Goal: Entertainment & Leisure: Consume media (video, audio)

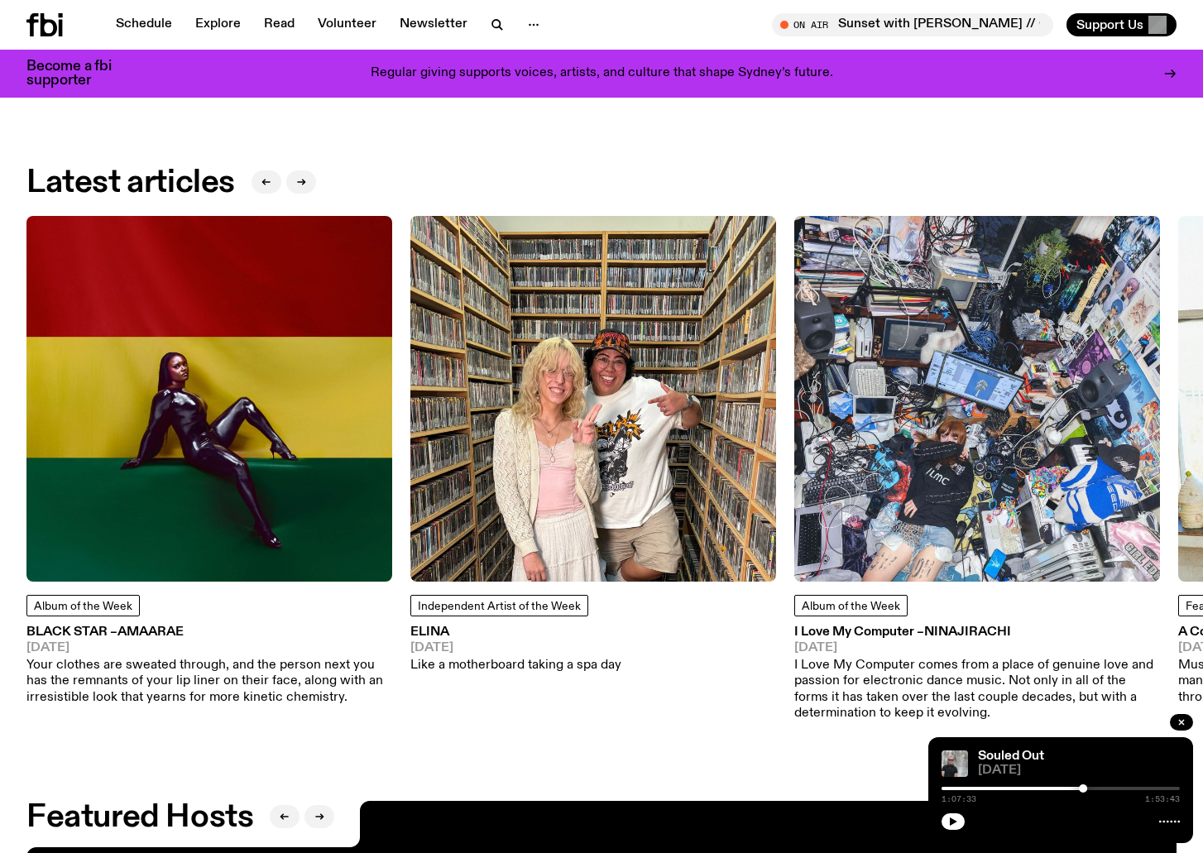
scroll to position [1477, 0]
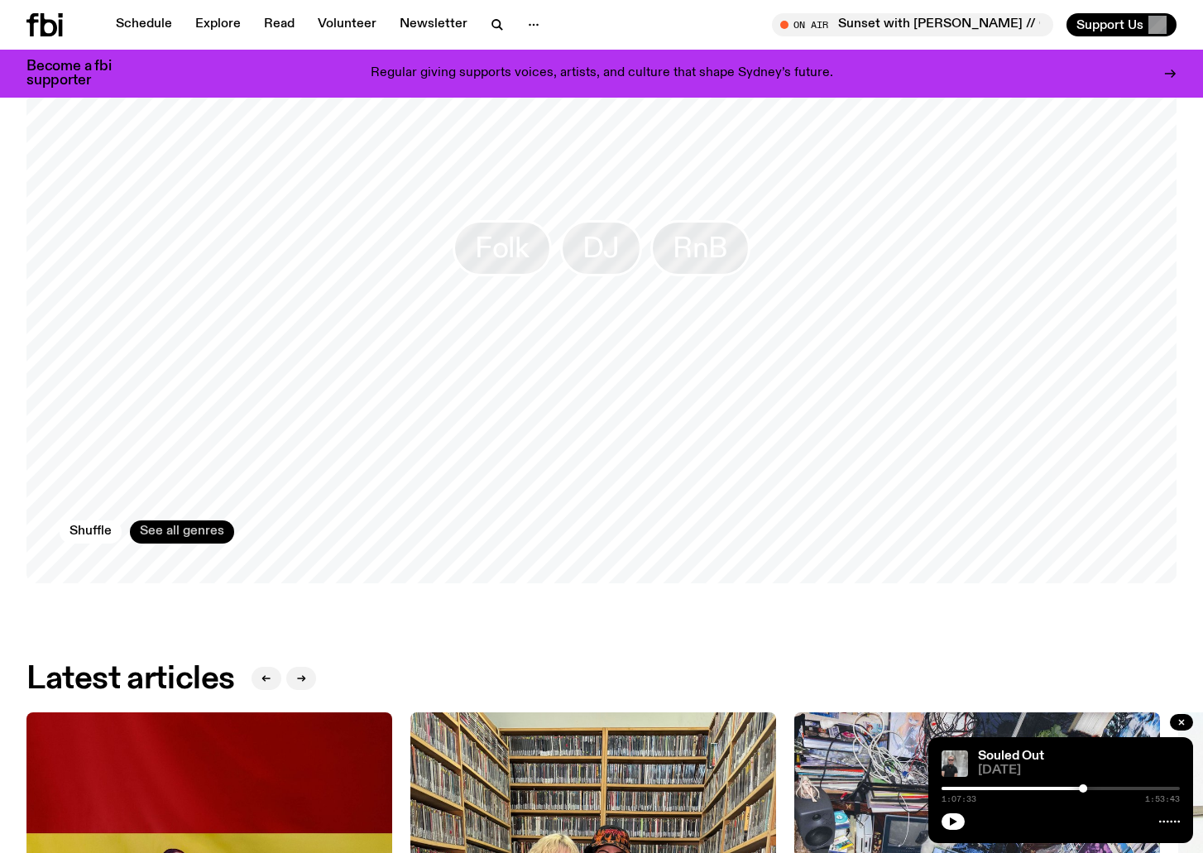
click at [190, 530] on link "See all genres" at bounding box center [182, 532] width 104 height 23
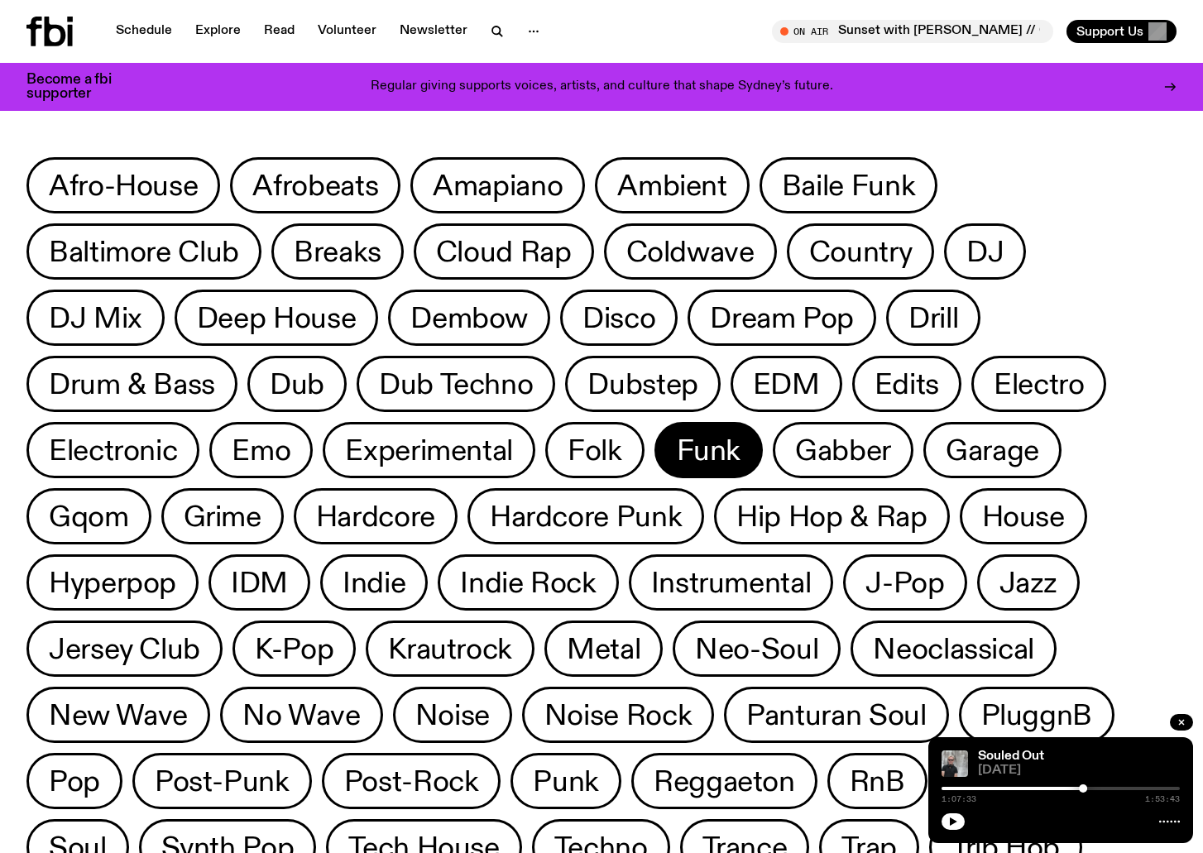
click at [694, 457] on span "Funk" at bounding box center [709, 450] width 65 height 32
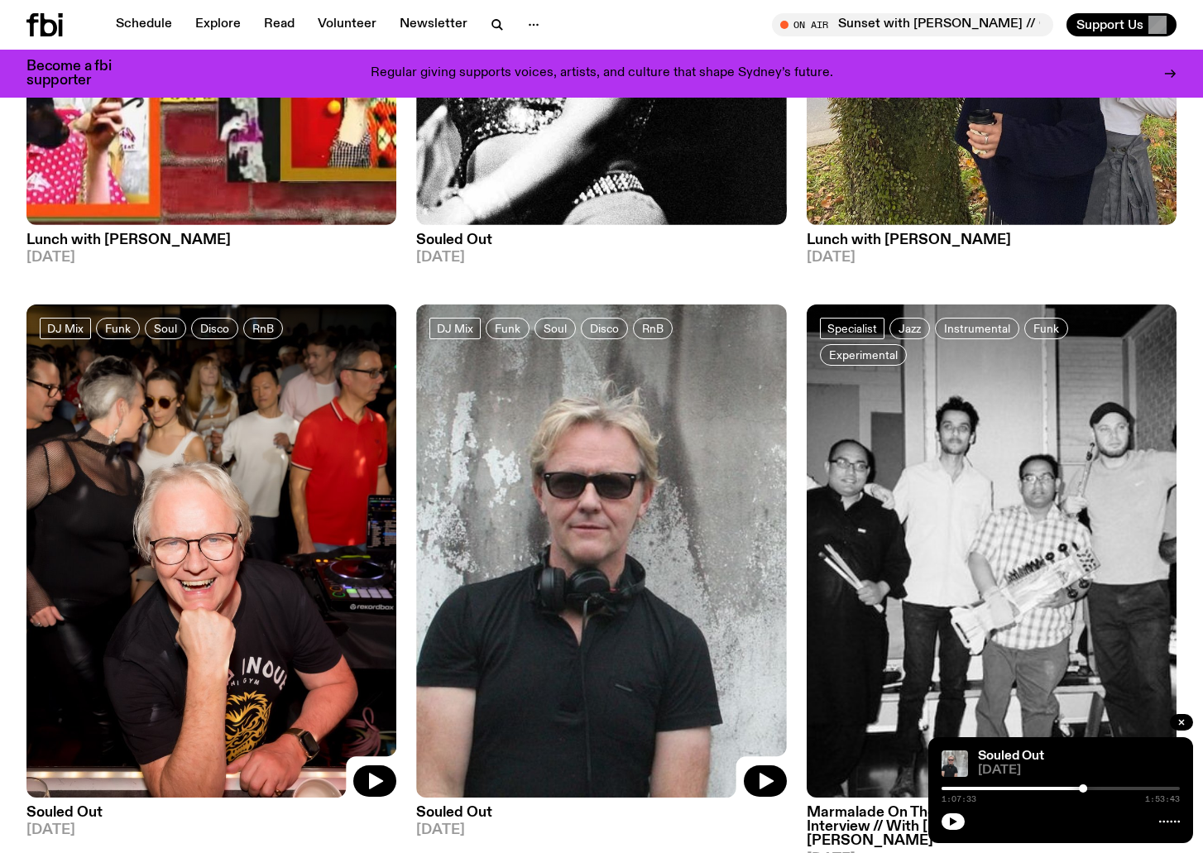
scroll to position [485, 0]
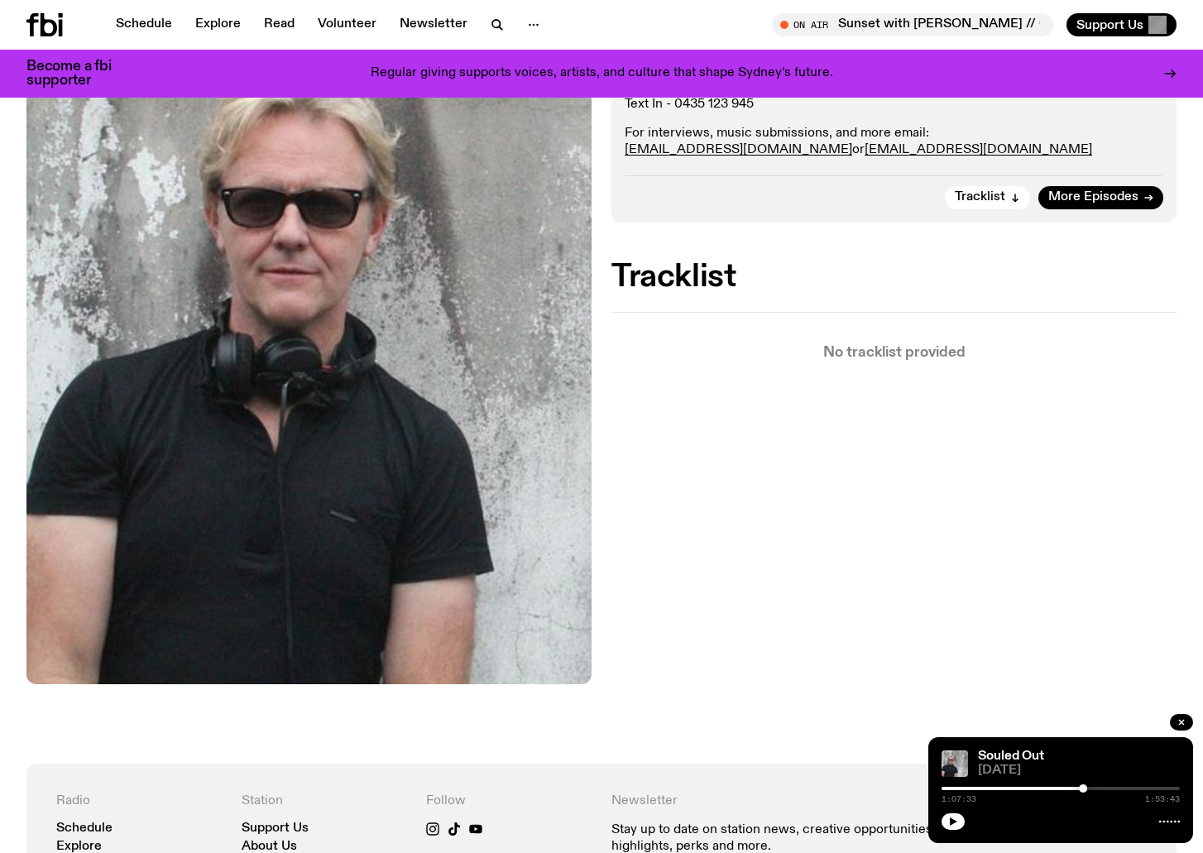
scroll to position [235, 0]
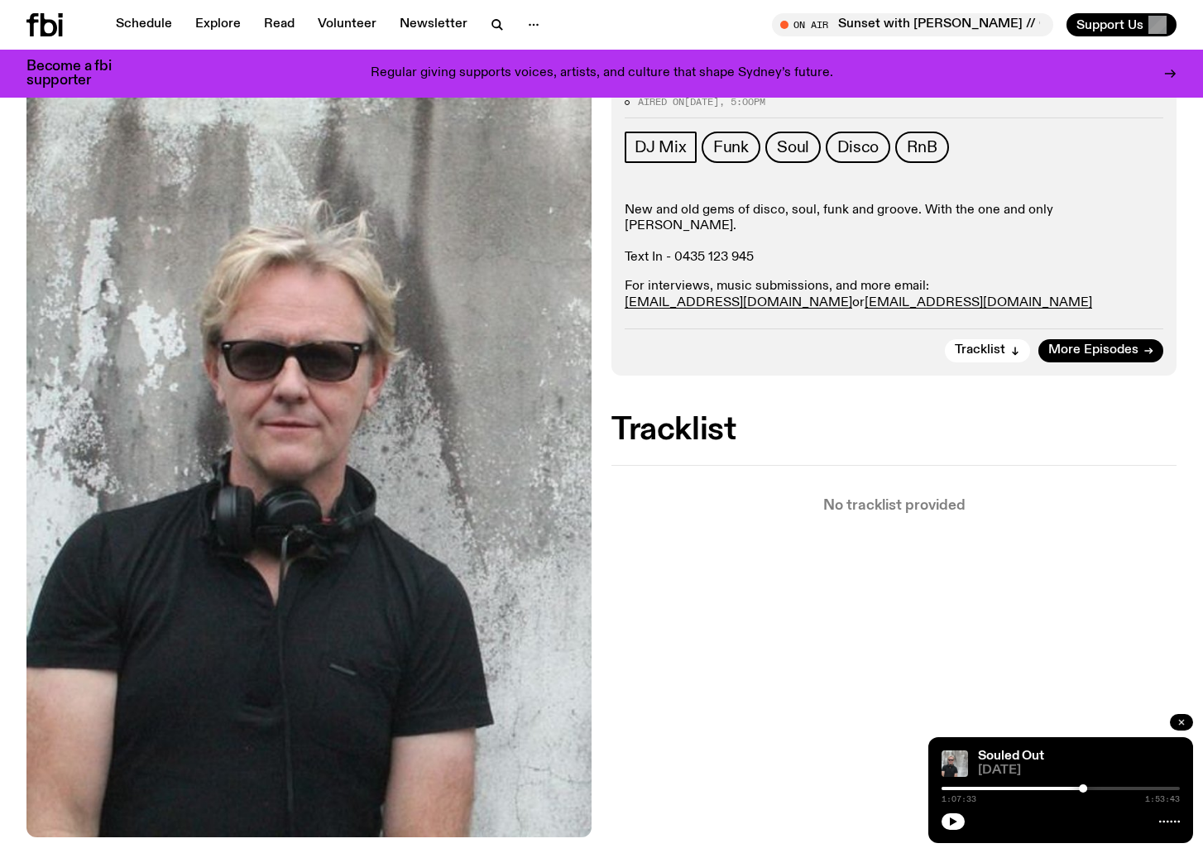
click at [1178, 716] on button "button" at bounding box center [1181, 722] width 23 height 17
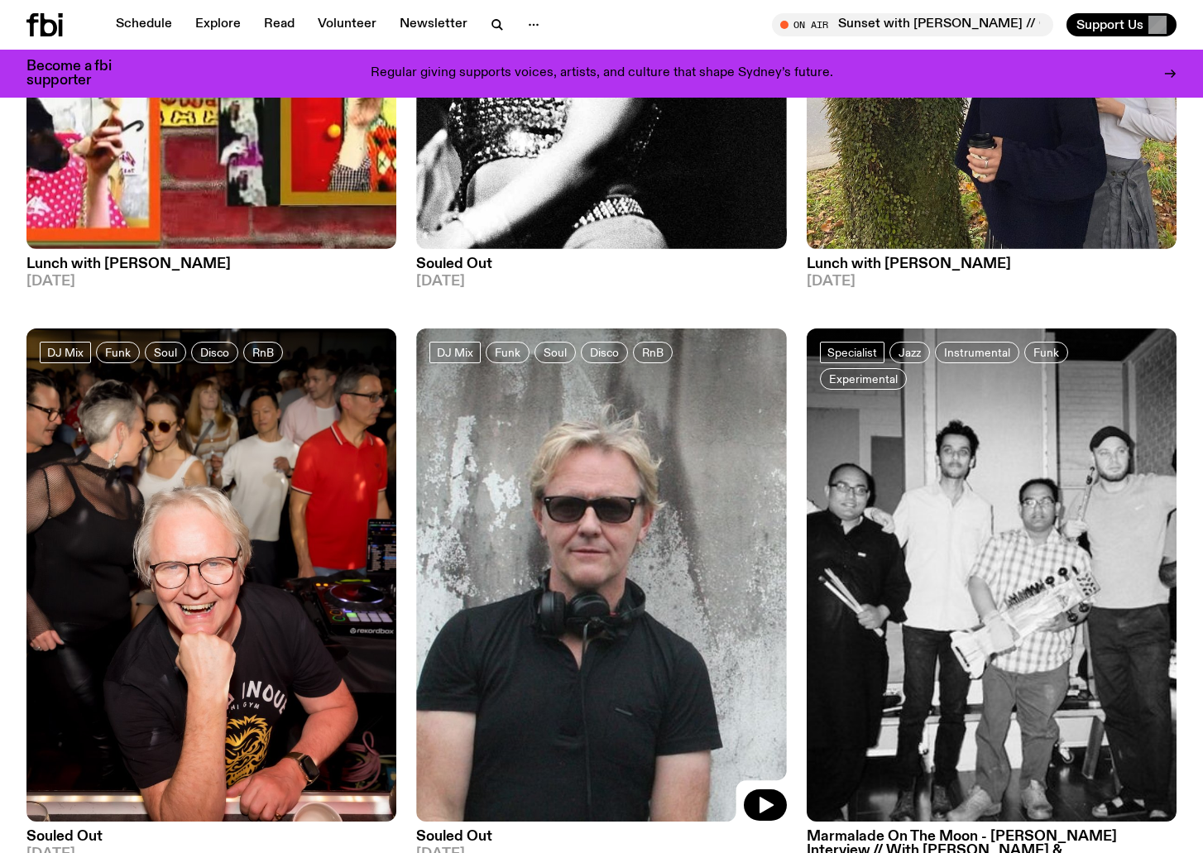
scroll to position [733, 0]
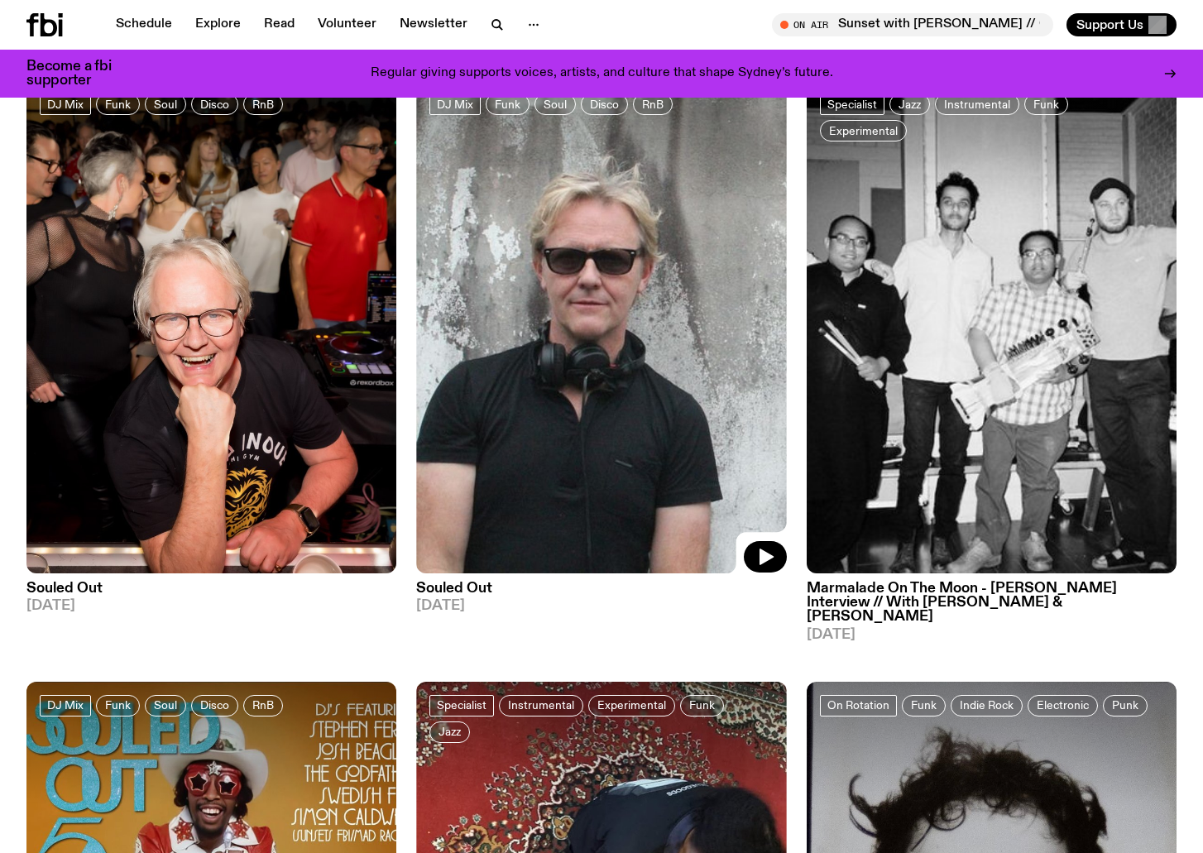
click at [599, 410] on img at bounding box center [601, 326] width 370 height 493
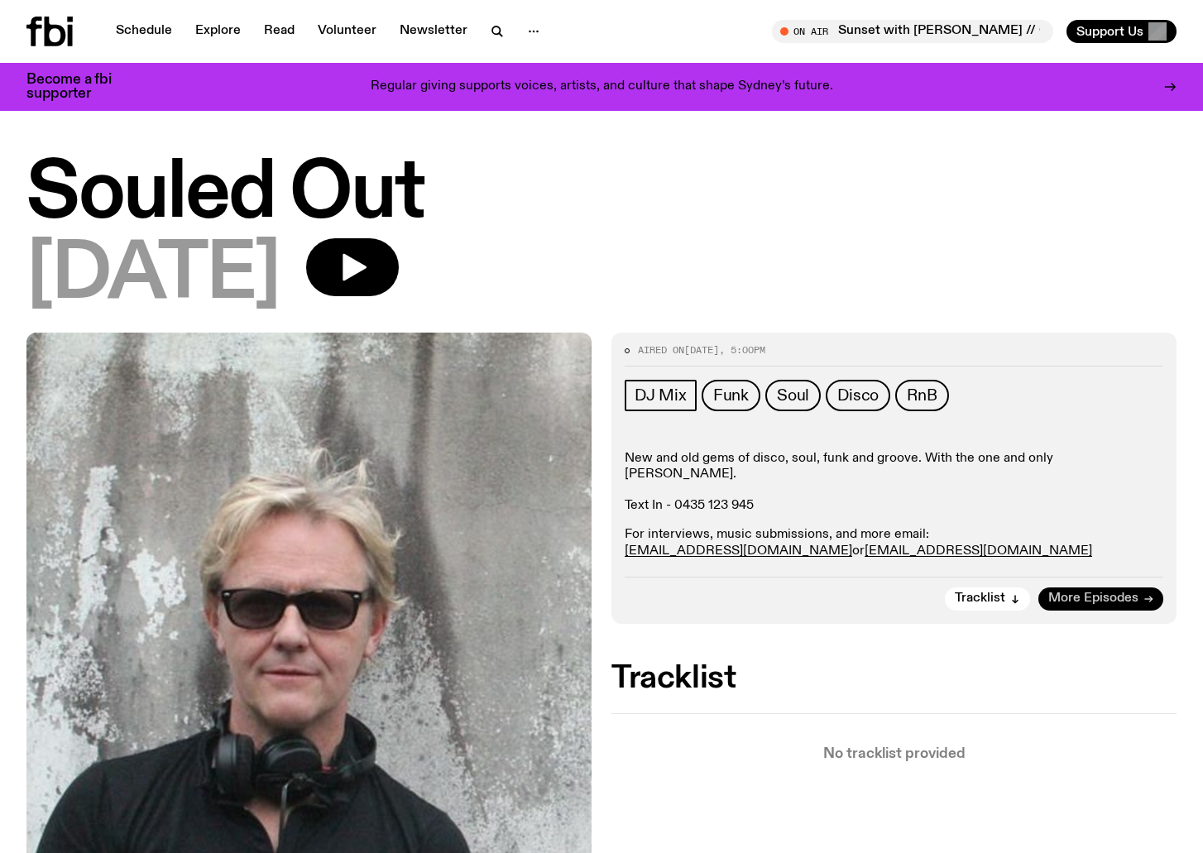
click at [1078, 593] on span "More Episodes" at bounding box center [1094, 599] width 90 height 12
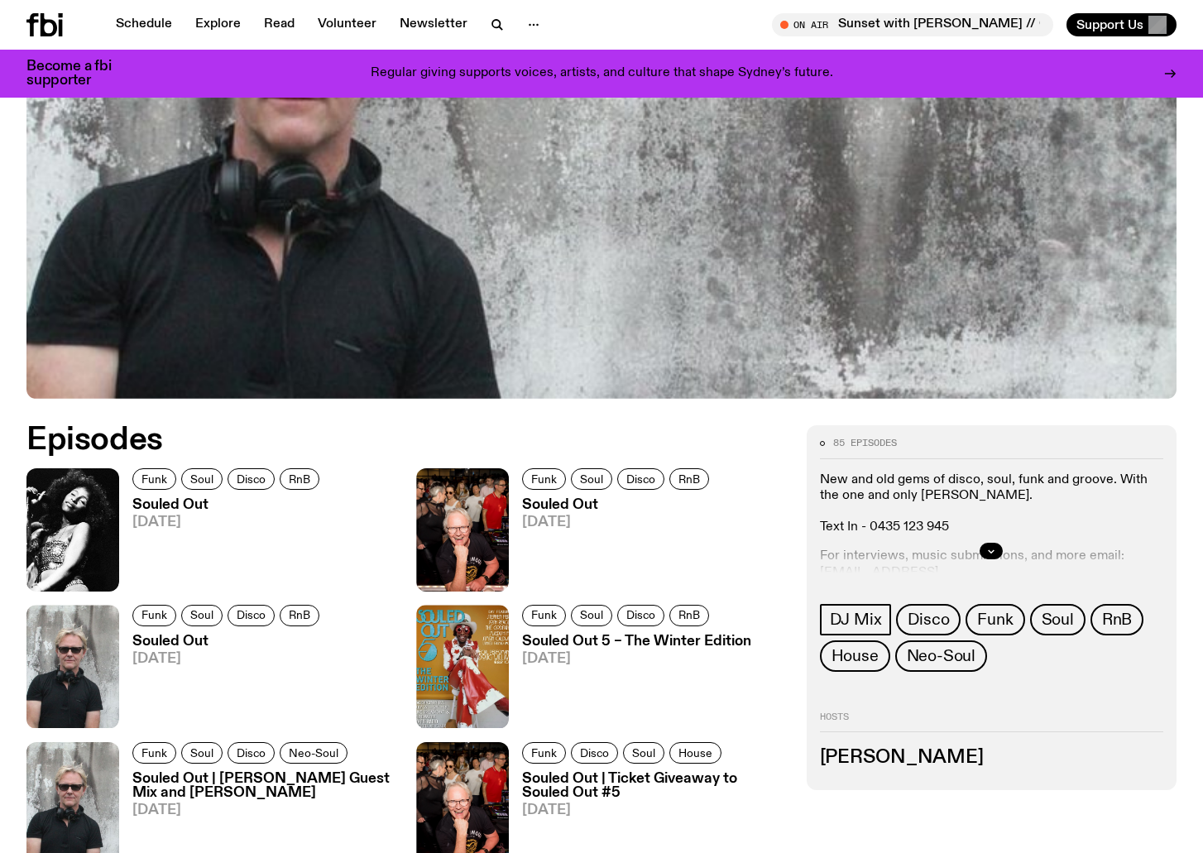
scroll to position [732, 0]
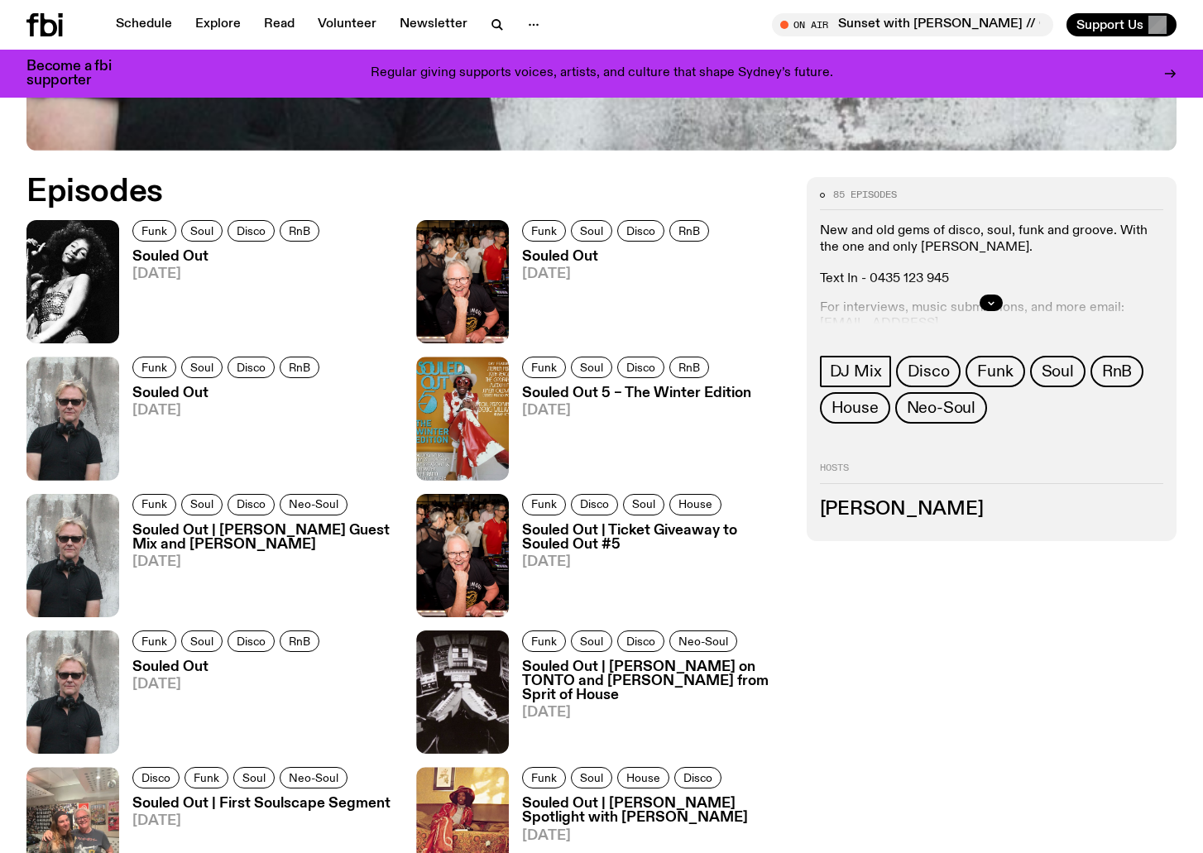
click at [651, 396] on h3 "Souled Out 5 – The Winter Edition" at bounding box center [636, 393] width 229 height 14
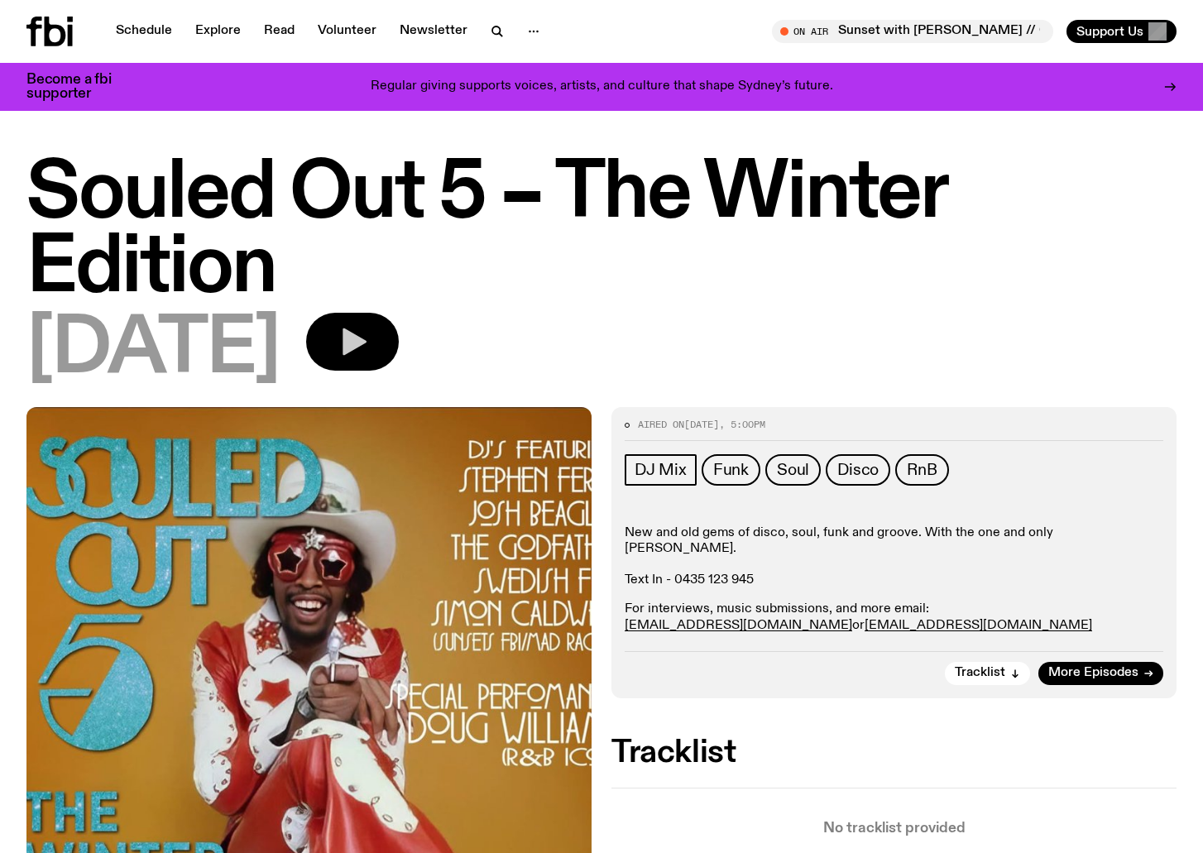
click at [369, 328] on icon "button" at bounding box center [352, 341] width 33 height 33
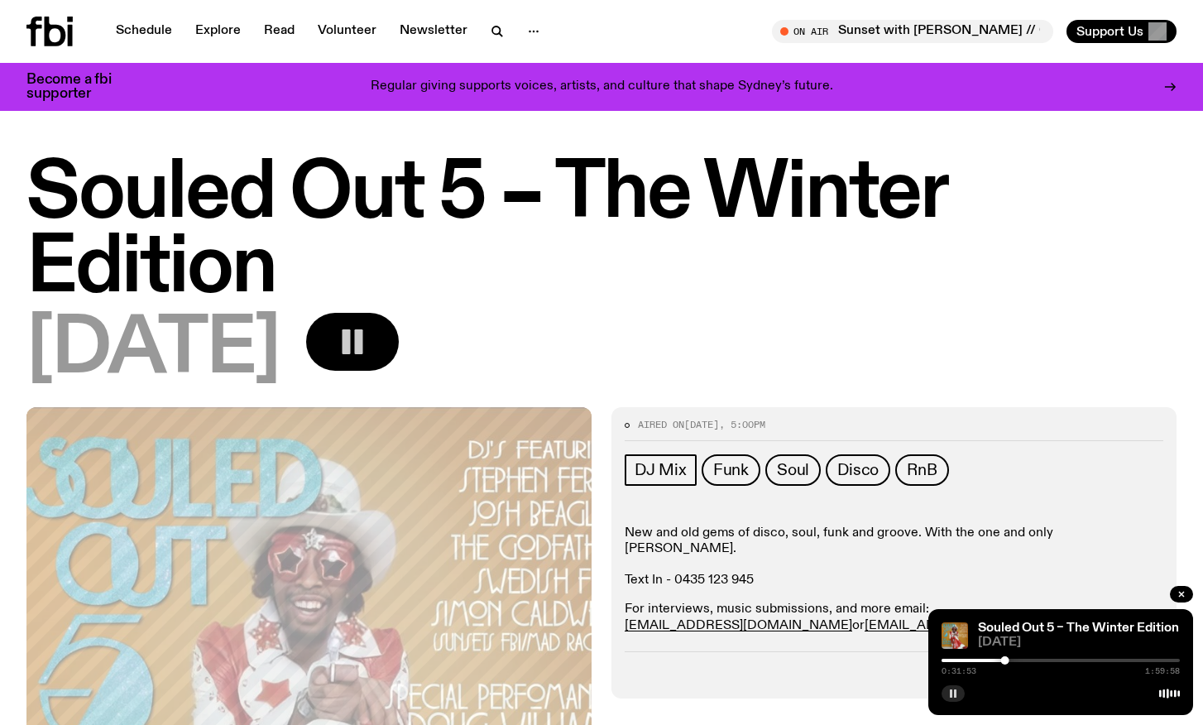
click at [952, 690] on rect "button" at bounding box center [951, 693] width 2 height 8
